Goal: Task Accomplishment & Management: Complete application form

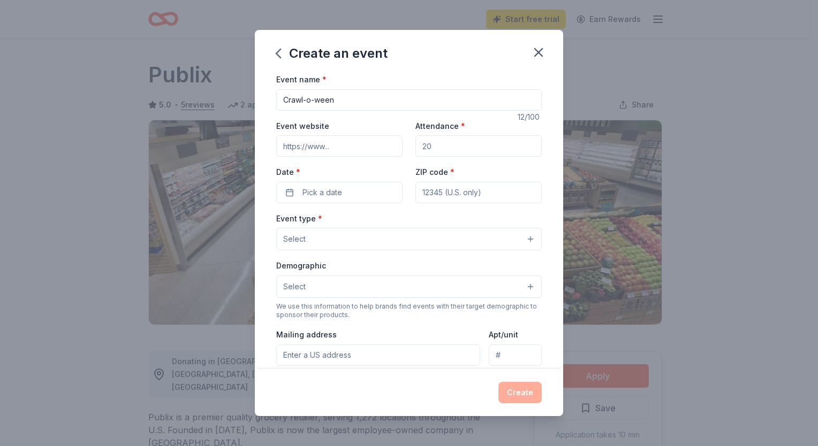
scroll to position [133, 0]
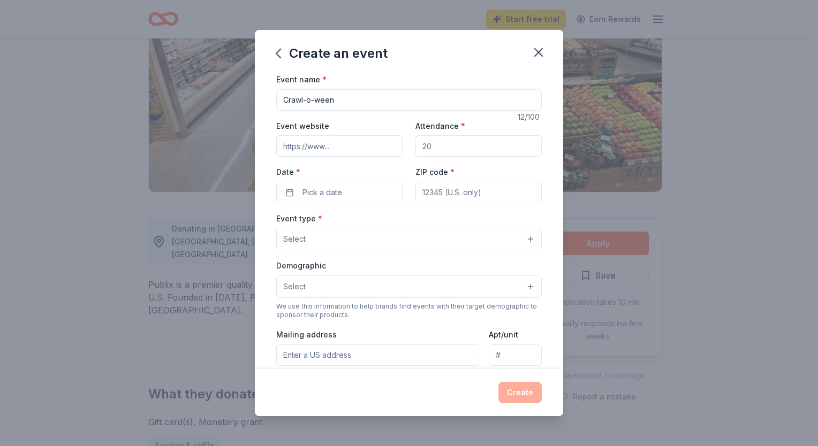
click at [448, 150] on input "Attendance *" at bounding box center [478, 145] width 126 height 21
click at [448, 149] on input "Attendance *" at bounding box center [478, 145] width 126 height 21
type input "50"
click at [370, 194] on button "Pick a date" at bounding box center [339, 192] width 126 height 21
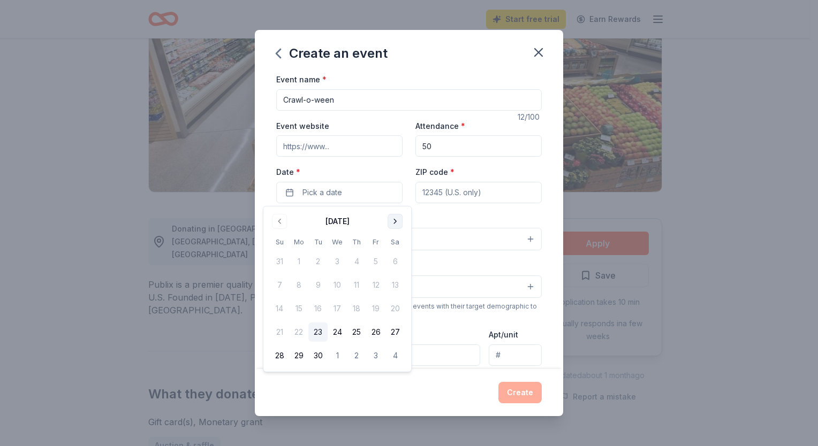
click at [396, 219] on button "Go to next month" at bounding box center [395, 221] width 15 height 15
click at [393, 333] on button "25" at bounding box center [394, 332] width 19 height 19
click at [447, 187] on input "ZIP code *" at bounding box center [478, 192] width 126 height 21
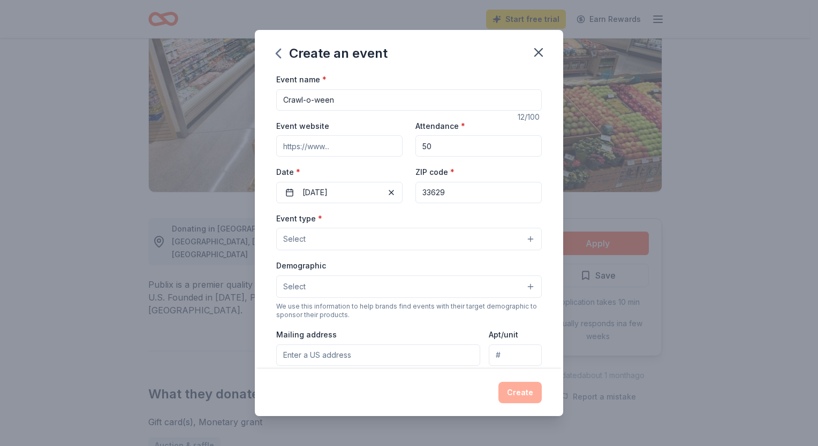
type input "33629"
click at [349, 233] on button "Select" at bounding box center [409, 239] width 266 height 22
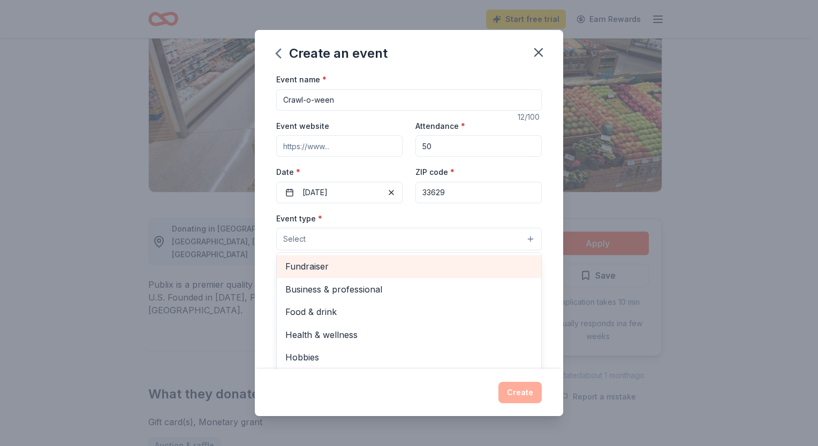
click at [343, 270] on span "Fundraiser" at bounding box center [408, 267] width 247 height 14
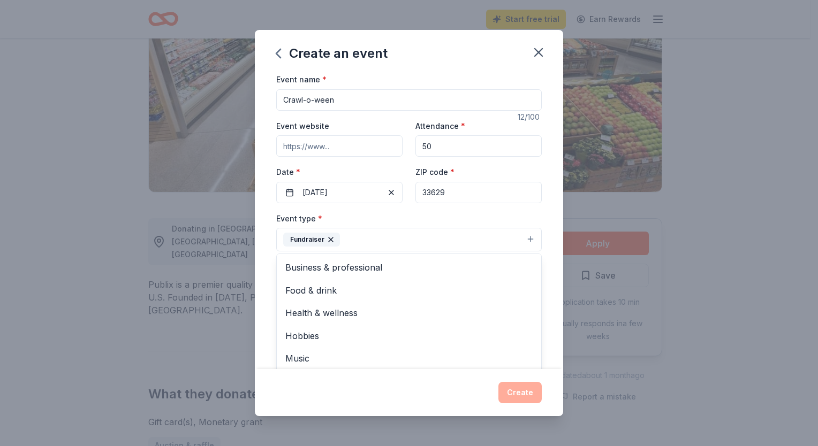
click at [353, 242] on button "Fundraiser" at bounding box center [409, 240] width 266 height 24
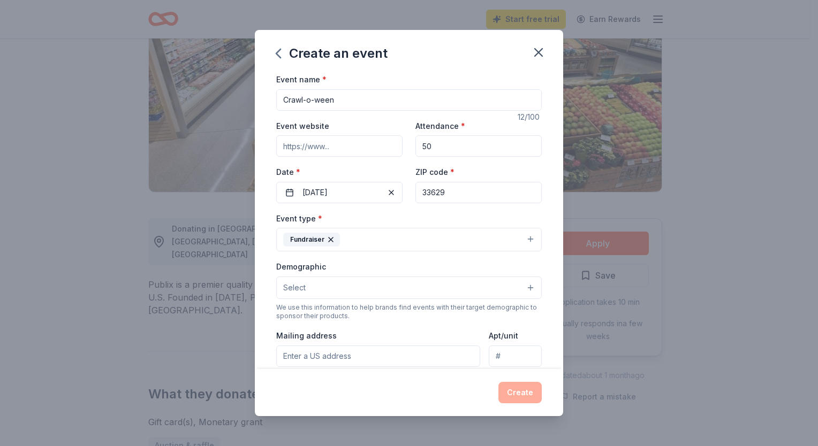
click at [353, 240] on button "Fundraiser" at bounding box center [409, 240] width 266 height 24
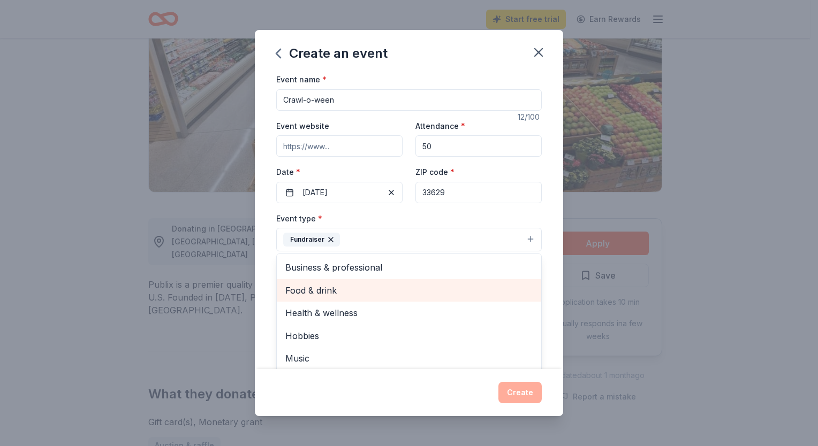
click at [338, 288] on span "Food & drink" at bounding box center [408, 291] width 247 height 14
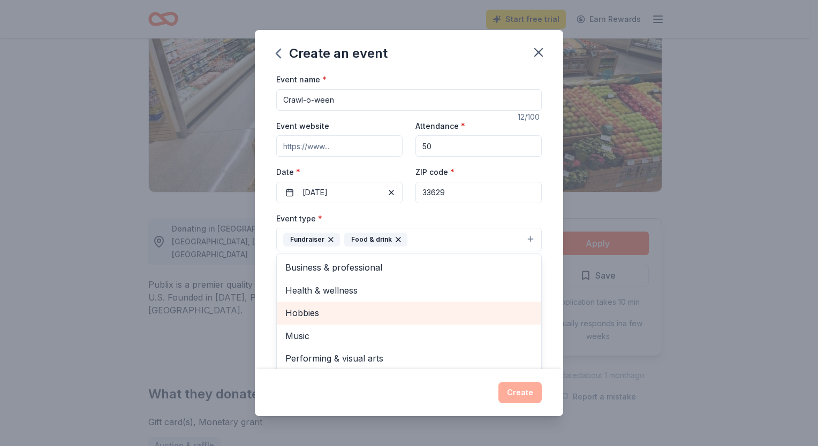
click at [330, 320] on span "Hobbies" at bounding box center [408, 313] width 247 height 14
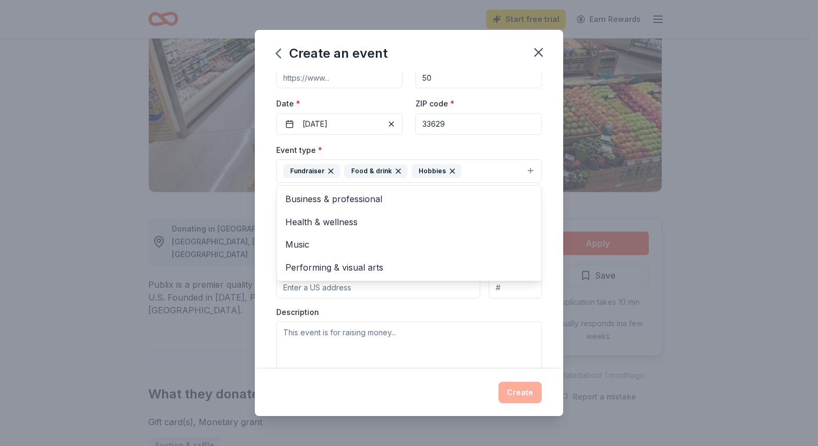
scroll to position [86, 0]
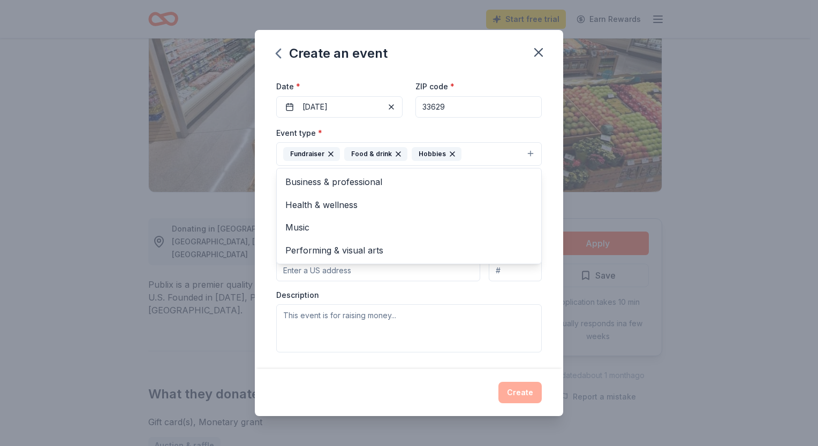
click at [354, 309] on div "Event type * Fundraiser Food & drink Hobbies Business & professional Health & w…" at bounding box center [409, 239] width 266 height 226
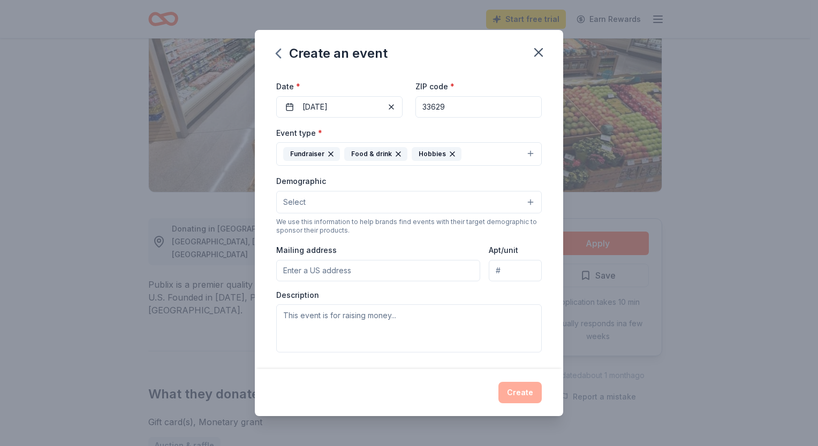
click at [332, 266] on input "Mailing address" at bounding box center [378, 270] width 204 height 21
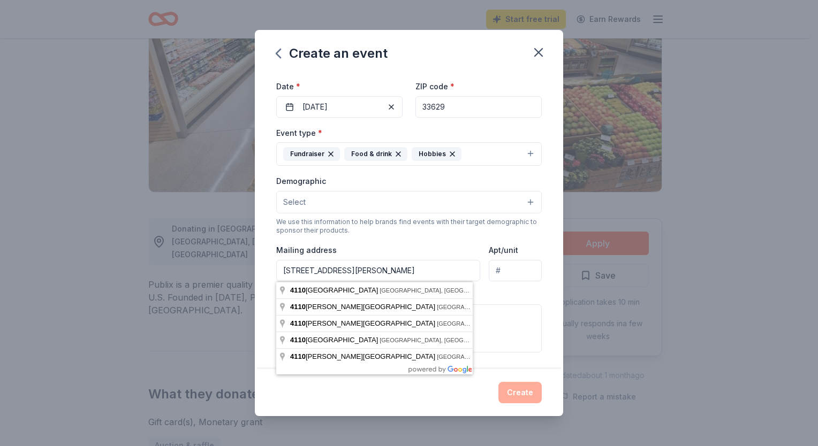
drag, startPoint x: 393, startPoint y: 259, endPoint x: 393, endPoint y: 266, distance: 6.4
click at [393, 261] on input "[STREET_ADDRESS][PERSON_NAME]" at bounding box center [378, 270] width 204 height 21
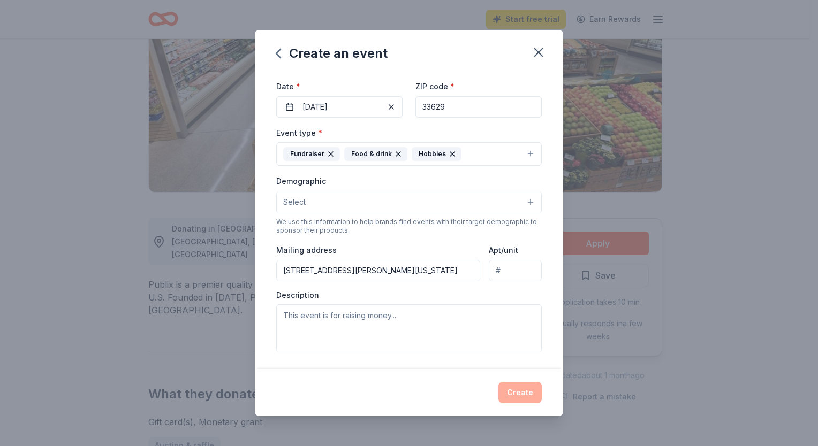
type input "[STREET_ADDRESS][PERSON_NAME]"
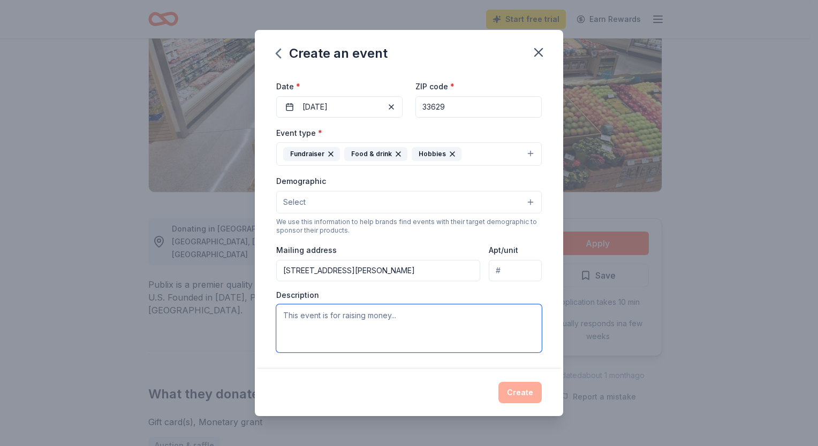
click at [322, 314] on textarea at bounding box center [409, 329] width 266 height 48
click at [466, 322] on textarea at bounding box center [409, 329] width 266 height 48
paste textarea "This event is designed to raise awareness about the importance of protecting ou…"
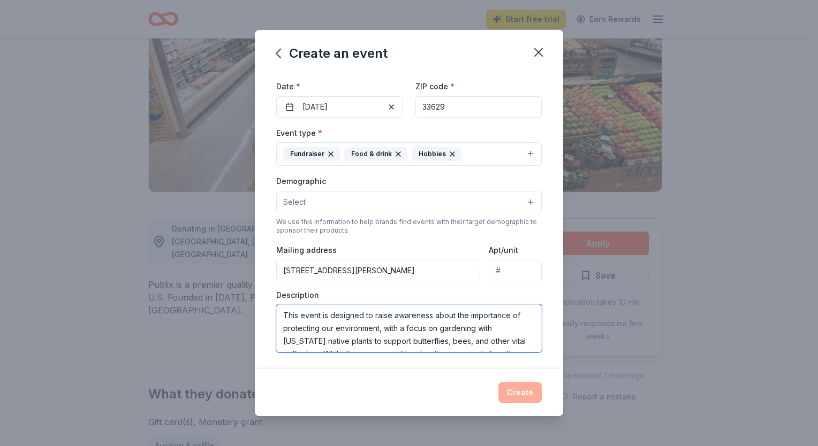
scroll to position [58, 0]
type textarea "This event is designed to raise awareness about the importance of protecting ou…"
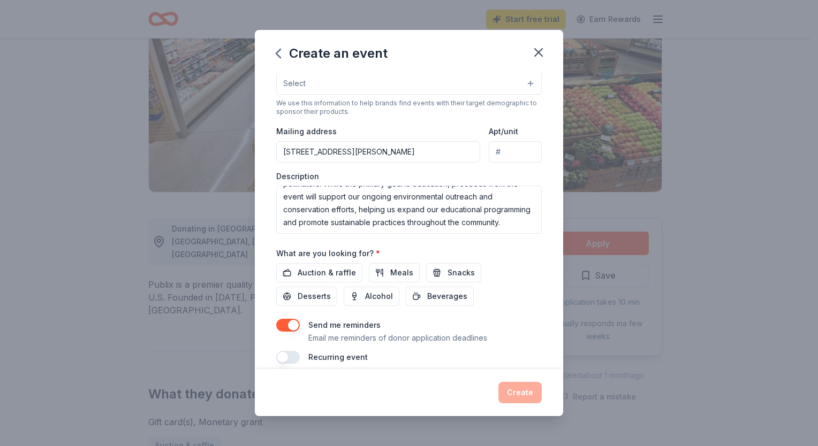
scroll to position [216, 0]
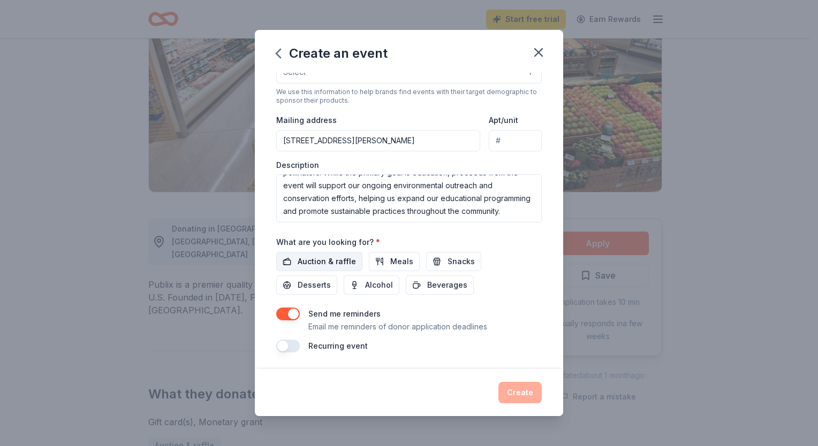
click at [329, 261] on span "Auction & raffle" at bounding box center [327, 261] width 58 height 13
click at [453, 262] on span "Snacks" at bounding box center [461, 261] width 27 height 13
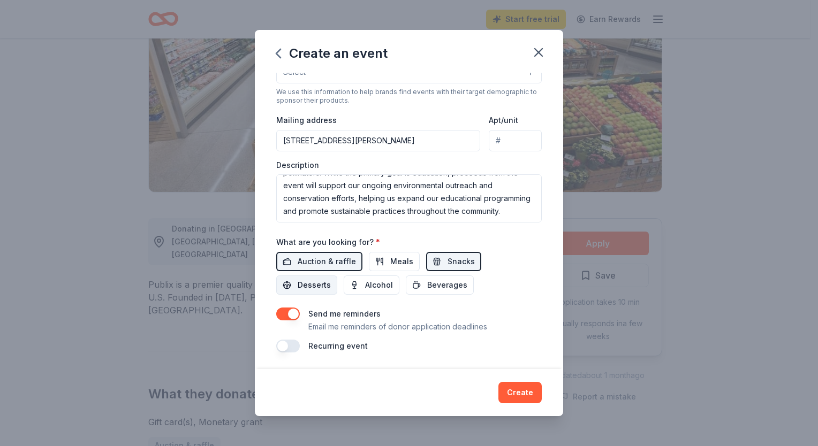
click at [310, 287] on span "Desserts" at bounding box center [314, 285] width 33 height 13
click at [373, 285] on span "Alcohol" at bounding box center [379, 285] width 28 height 13
click at [433, 287] on span "Beverages" at bounding box center [447, 285] width 40 height 13
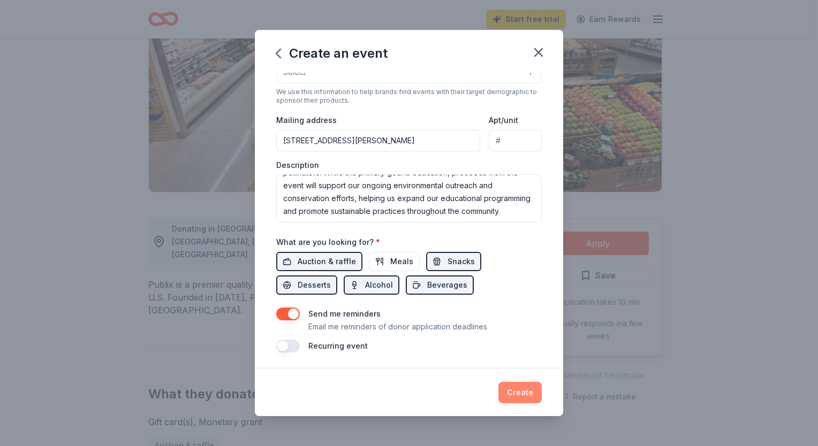
click at [511, 396] on button "Create" at bounding box center [519, 392] width 43 height 21
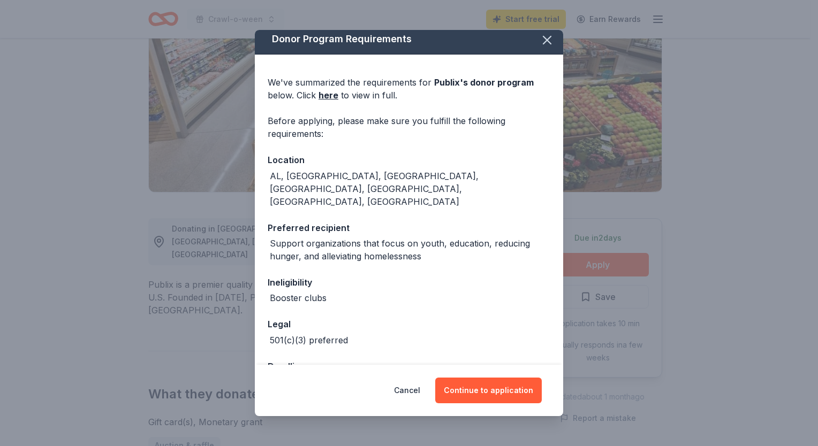
scroll to position [18, 0]
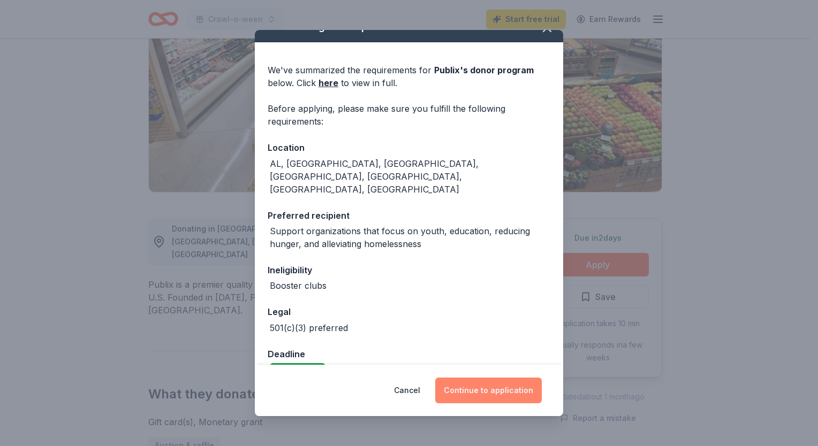
click at [497, 389] on button "Continue to application" at bounding box center [488, 391] width 107 height 26
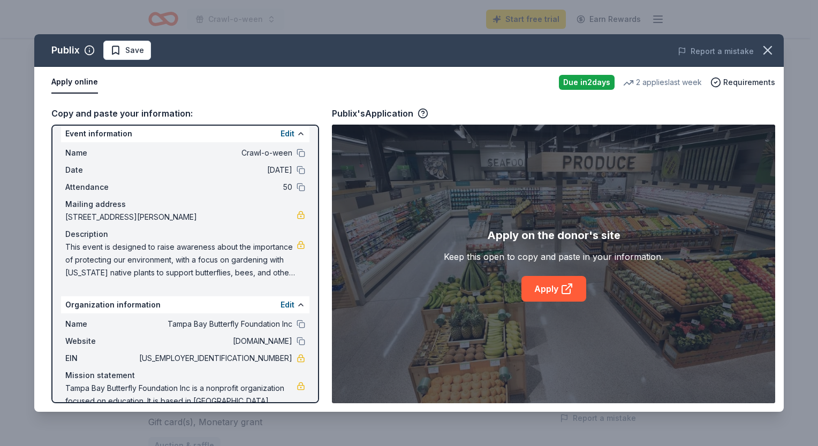
scroll to position [39, 0]
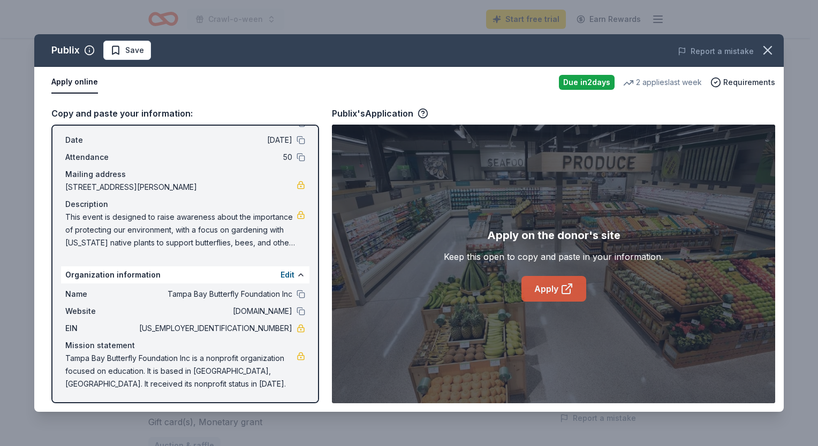
click at [555, 299] on link "Apply" at bounding box center [553, 289] width 65 height 26
drag, startPoint x: 306, startPoint y: 397, endPoint x: 317, endPoint y: 282, distance: 115.6
click at [317, 282] on div "Event information Edit Name Crawl-o-ween Date [DATE] Attendance 50 Mailing addr…" at bounding box center [185, 264] width 268 height 279
click at [543, 287] on link "Apply" at bounding box center [553, 289] width 65 height 26
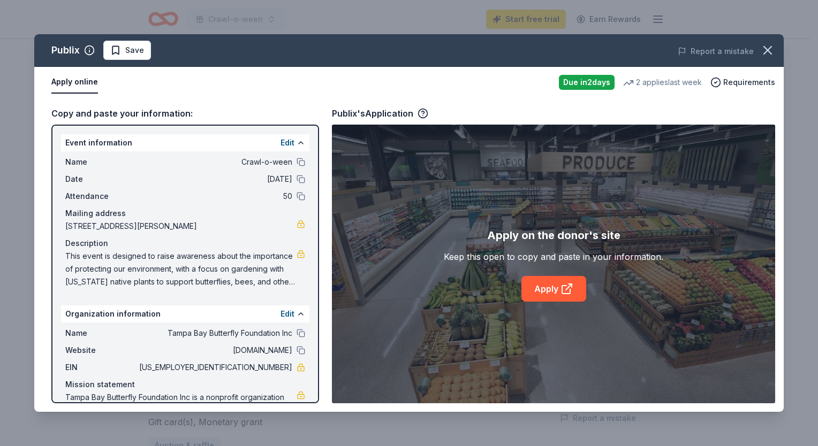
click at [106, 114] on div "Copy and paste your information:" at bounding box center [185, 114] width 268 height 14
